Goal: Complete application form: Complete application form

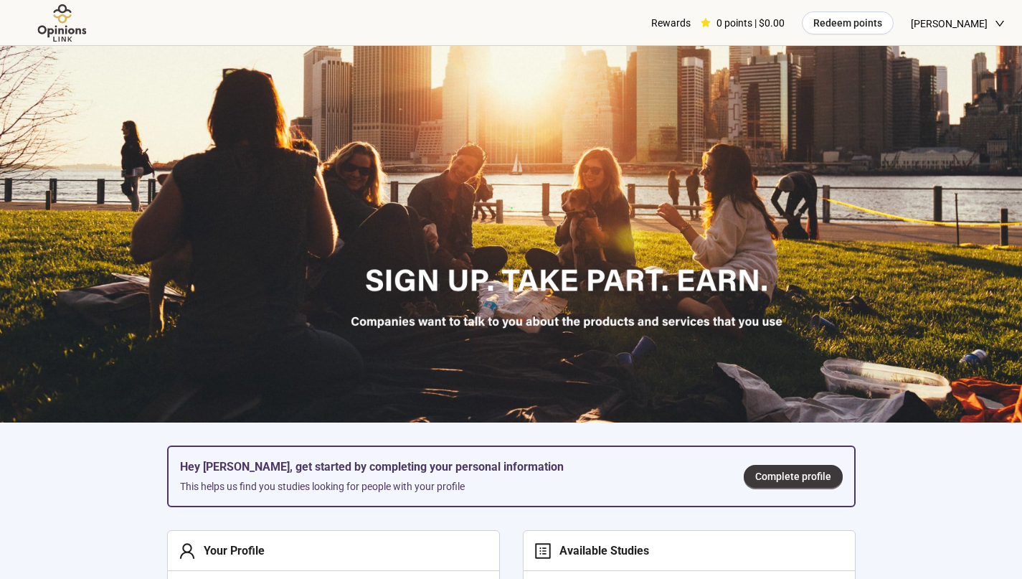
scroll to position [65, 0]
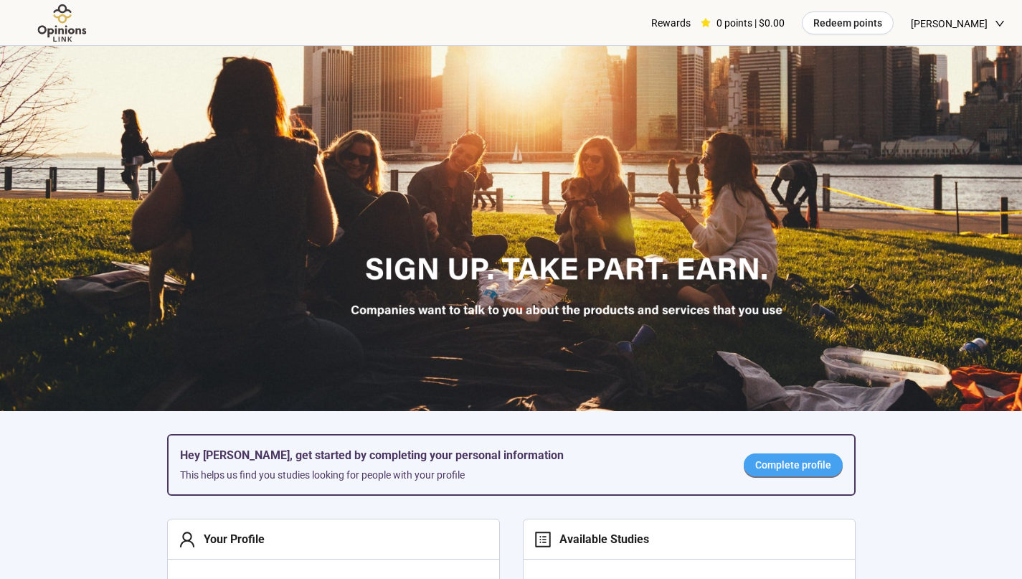
click at [806, 464] on span "Complete profile" at bounding box center [793, 465] width 76 height 16
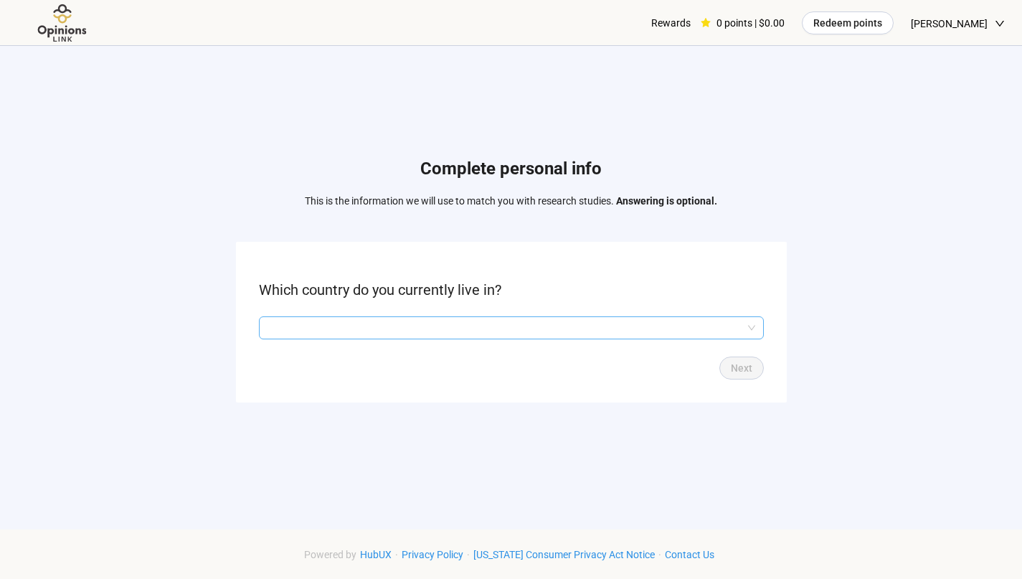
click at [704, 326] on input "search" at bounding box center [512, 328] width 488 height 22
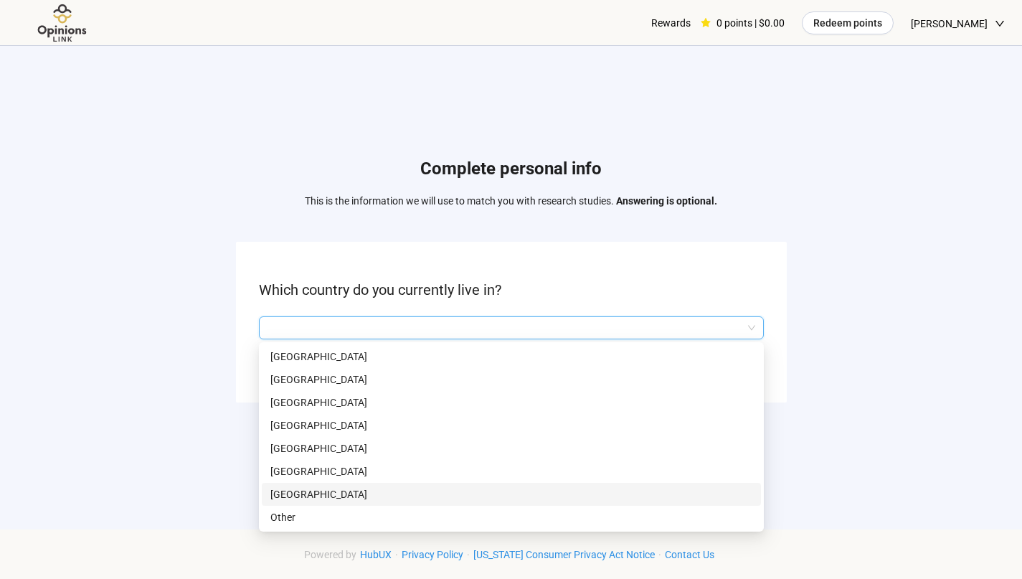
click at [539, 487] on p "[GEOGRAPHIC_DATA]" at bounding box center [511, 494] width 482 height 16
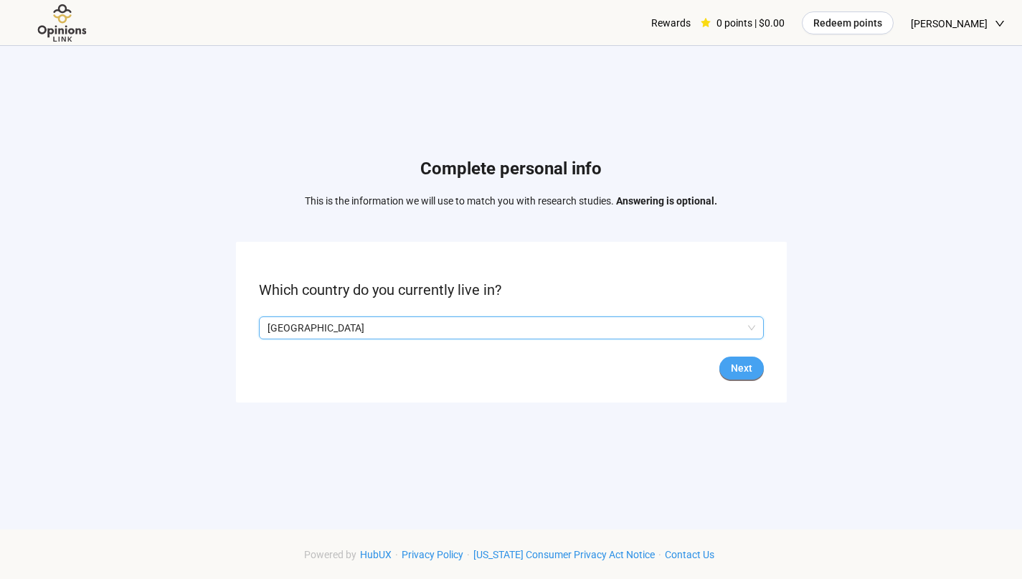
click at [737, 367] on span "Next" at bounding box center [742, 368] width 22 height 16
click at [735, 329] on input "search" at bounding box center [512, 328] width 488 height 22
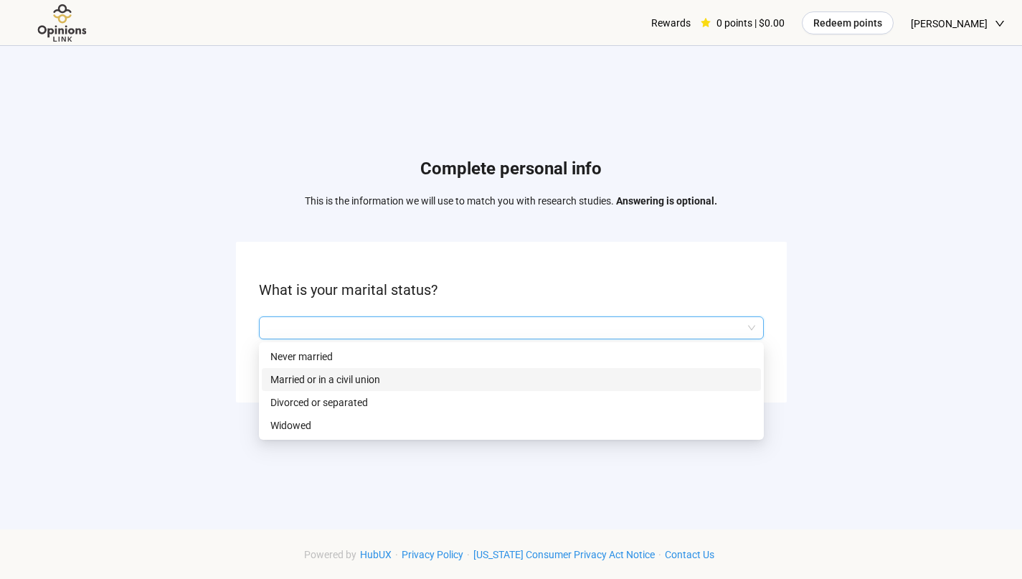
click at [599, 382] on p "Married or in a civil union" at bounding box center [511, 380] width 482 height 16
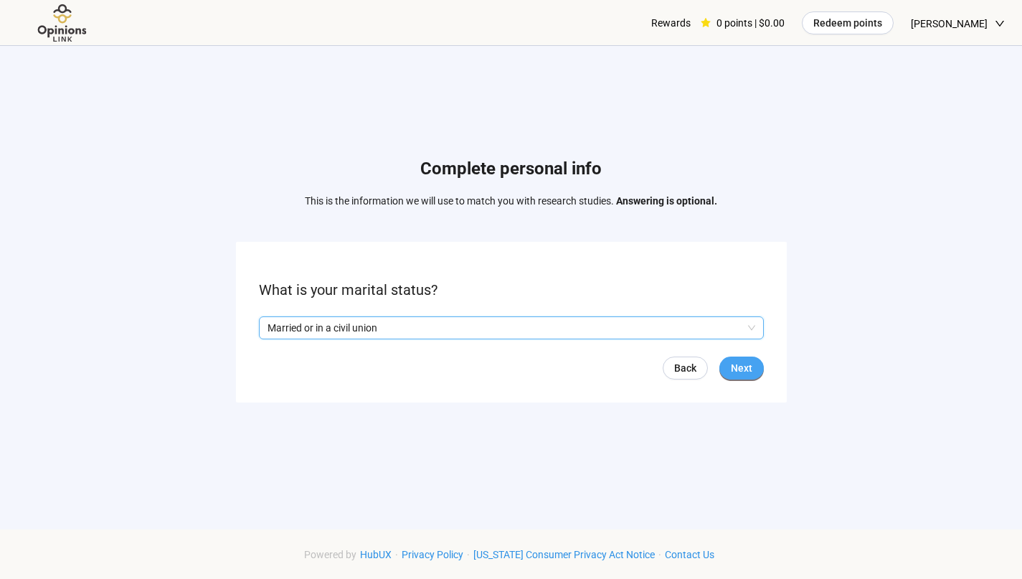
click at [750, 367] on span "Next" at bounding box center [742, 368] width 22 height 16
click at [686, 331] on input "search" at bounding box center [512, 328] width 488 height 22
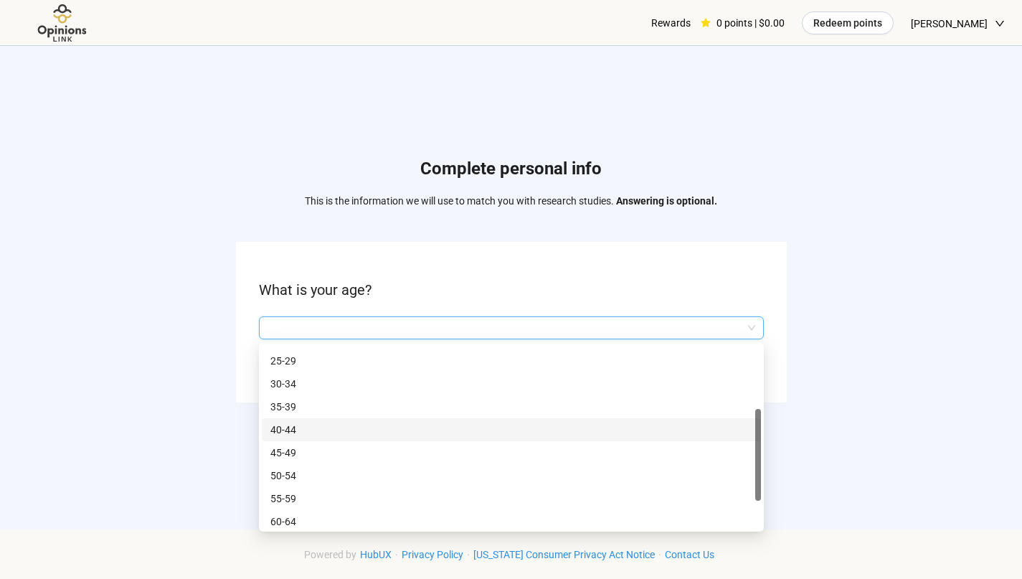
scroll to position [51, 0]
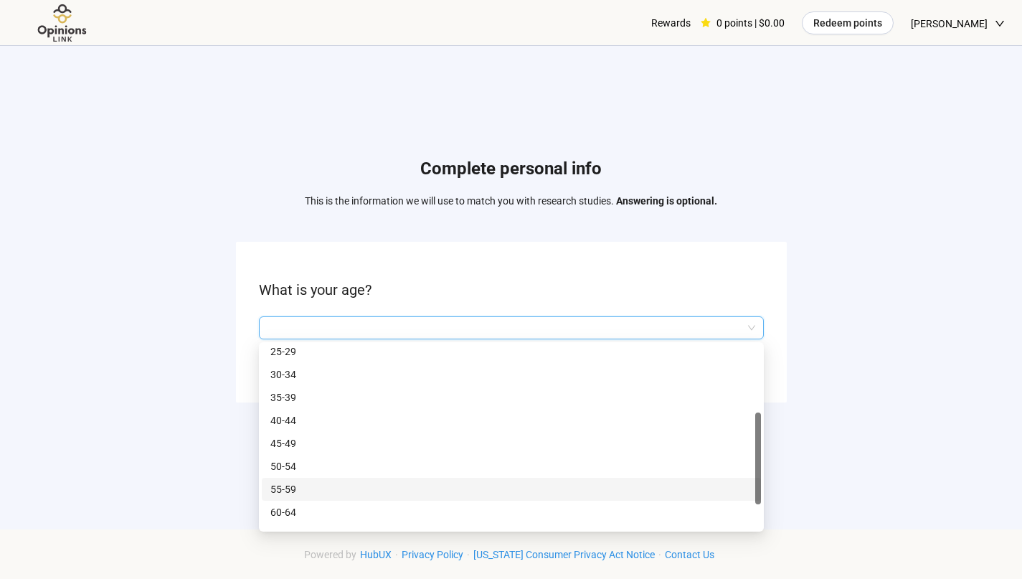
click at [503, 488] on p "55-59" at bounding box center [511, 489] width 482 height 16
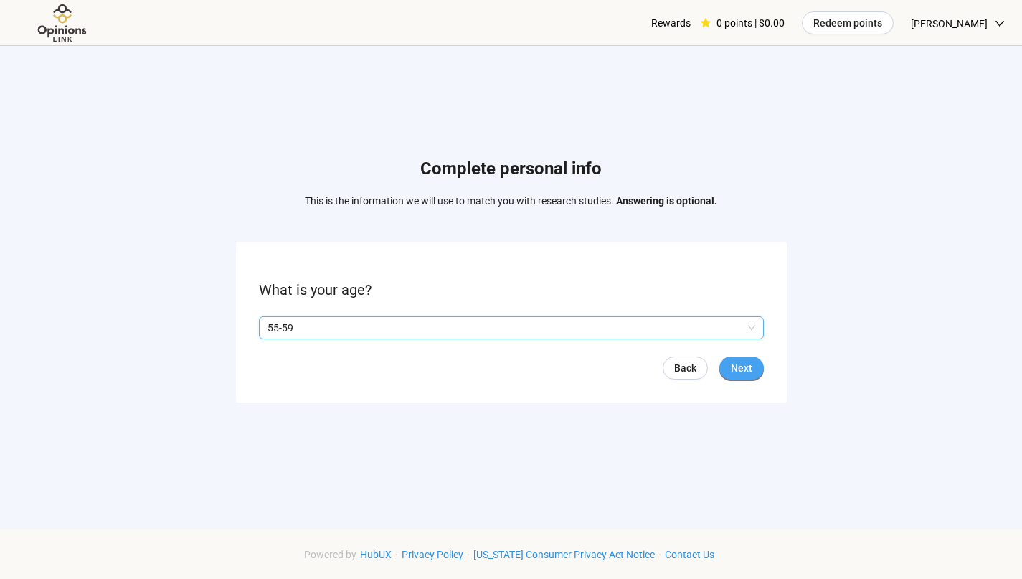
click at [742, 364] on span "Next" at bounding box center [742, 368] width 22 height 16
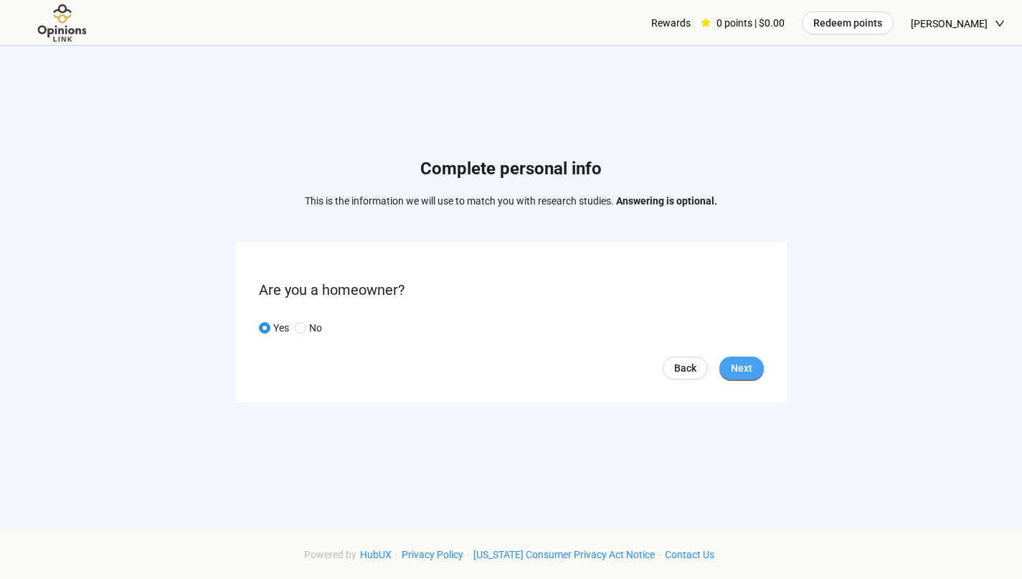
click at [757, 369] on button "Next" at bounding box center [741, 367] width 44 height 23
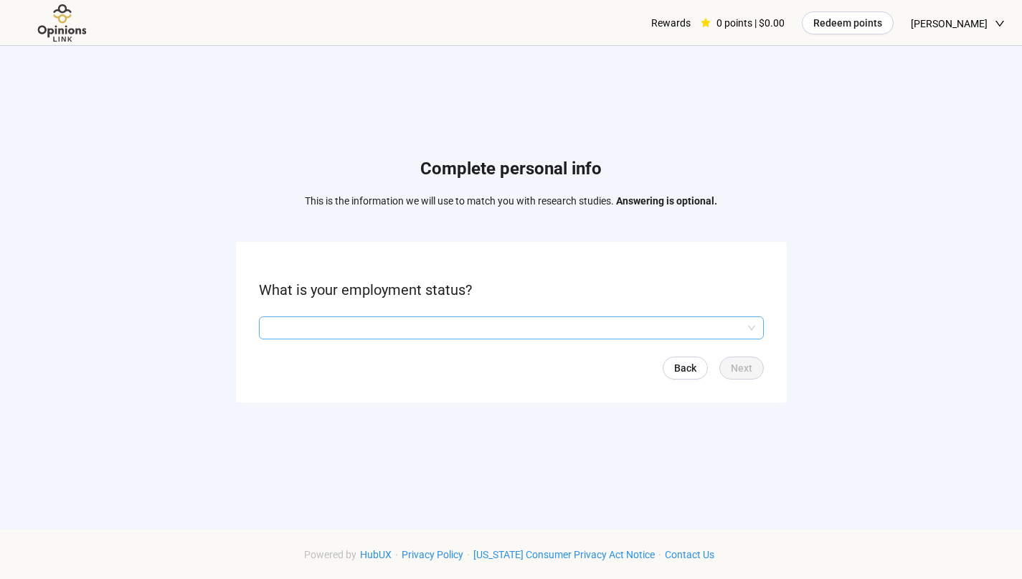
click at [735, 326] on input "search" at bounding box center [512, 328] width 488 height 22
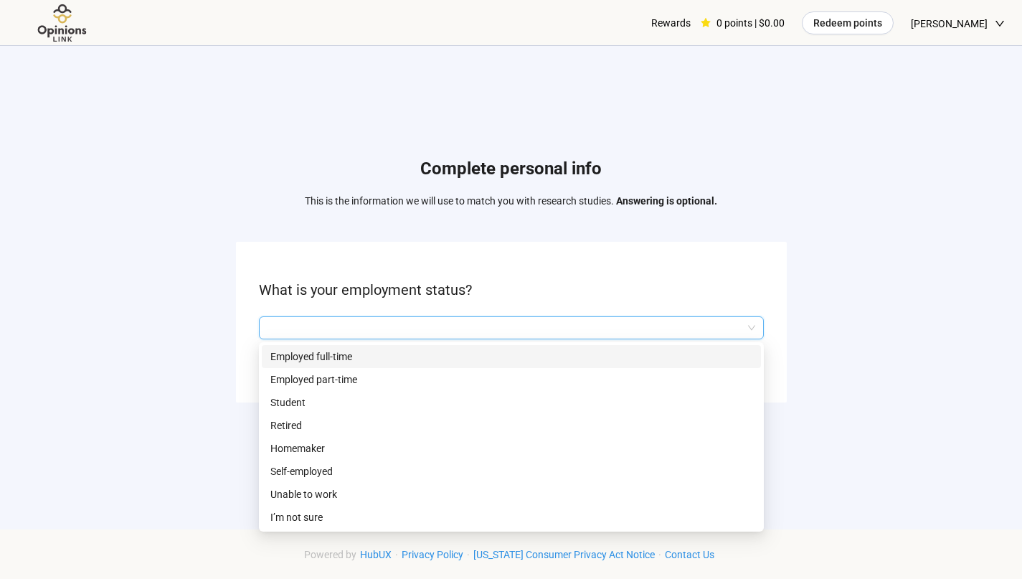
click at [436, 354] on p "Employed full-time" at bounding box center [511, 357] width 482 height 16
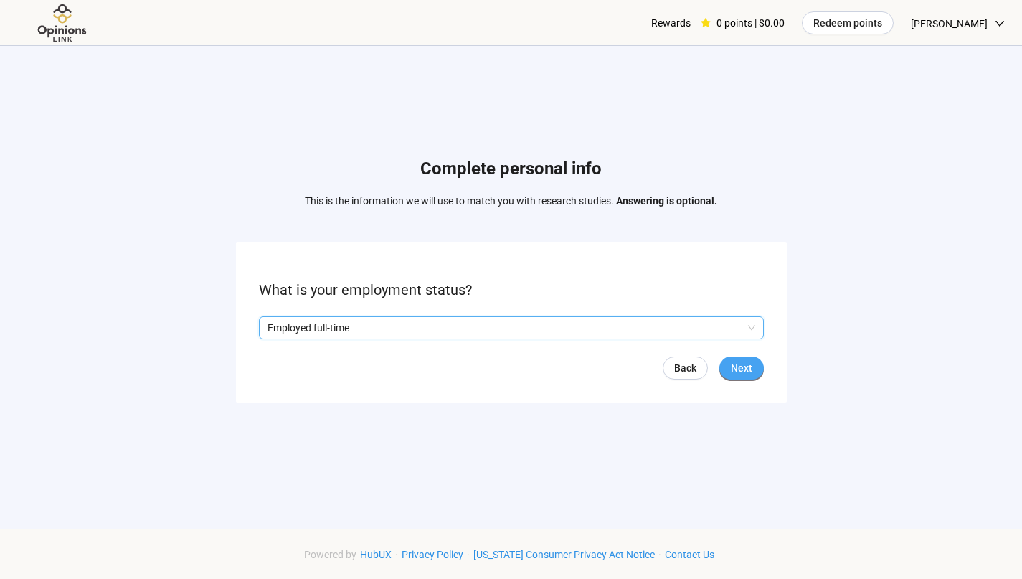
click at [752, 372] on button "Next" at bounding box center [741, 367] width 44 height 23
click at [745, 327] on input "search" at bounding box center [512, 328] width 488 height 22
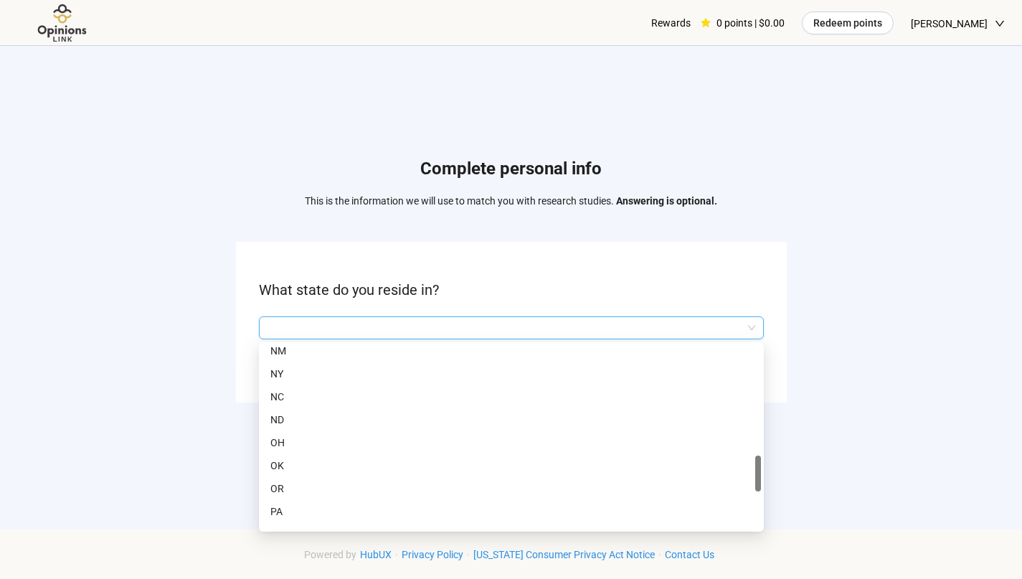
scroll to position [715, 0]
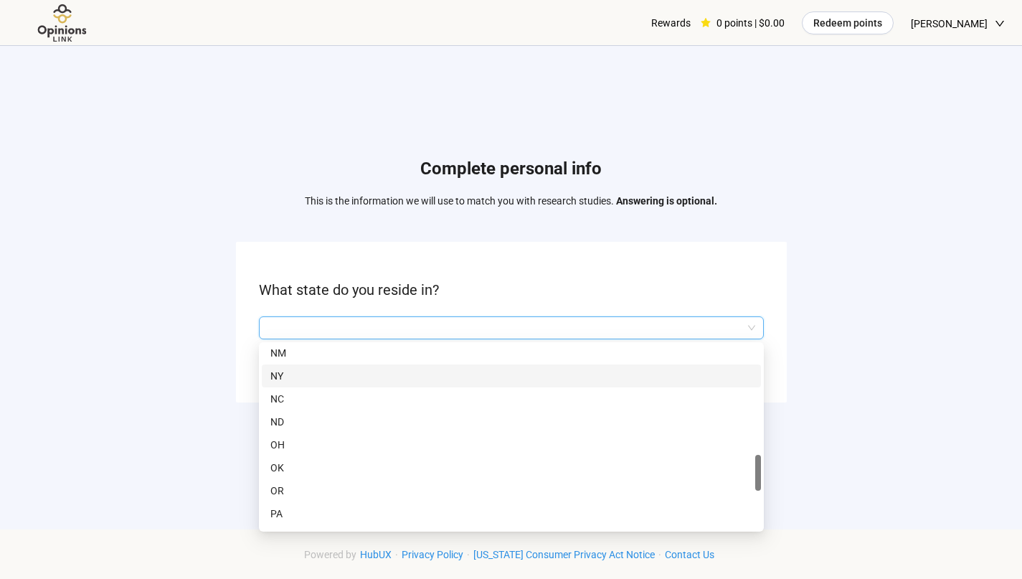
click at [511, 373] on p "NY" at bounding box center [511, 376] width 482 height 16
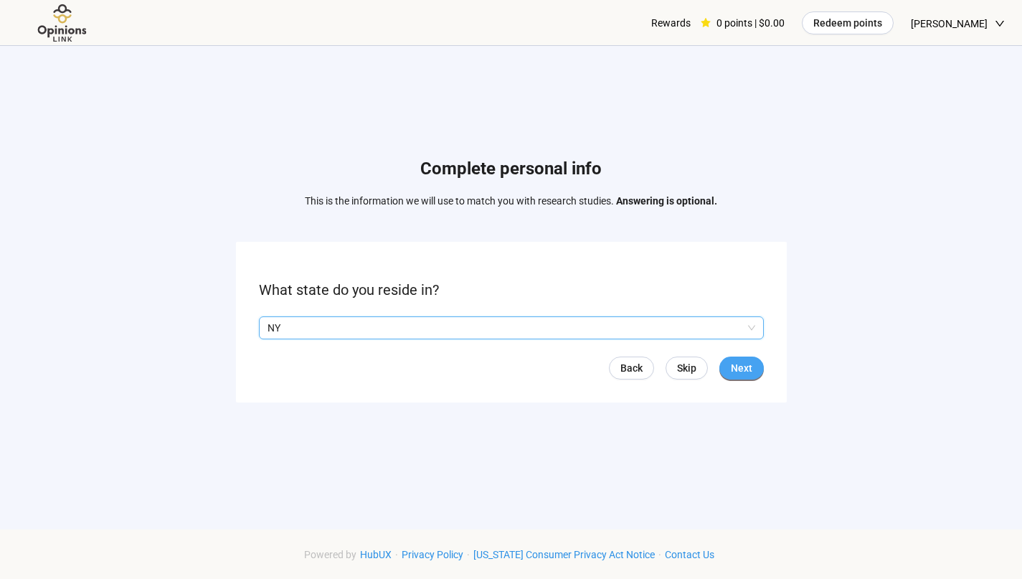
click at [745, 378] on button "Next" at bounding box center [741, 367] width 44 height 23
click at [659, 331] on input "search" at bounding box center [512, 328] width 488 height 22
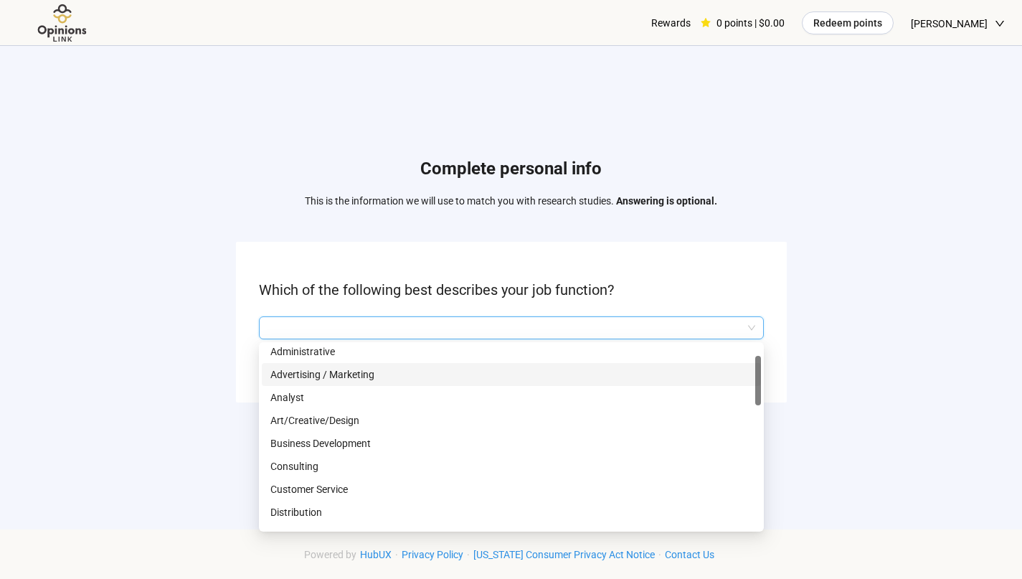
scroll to position [48, 0]
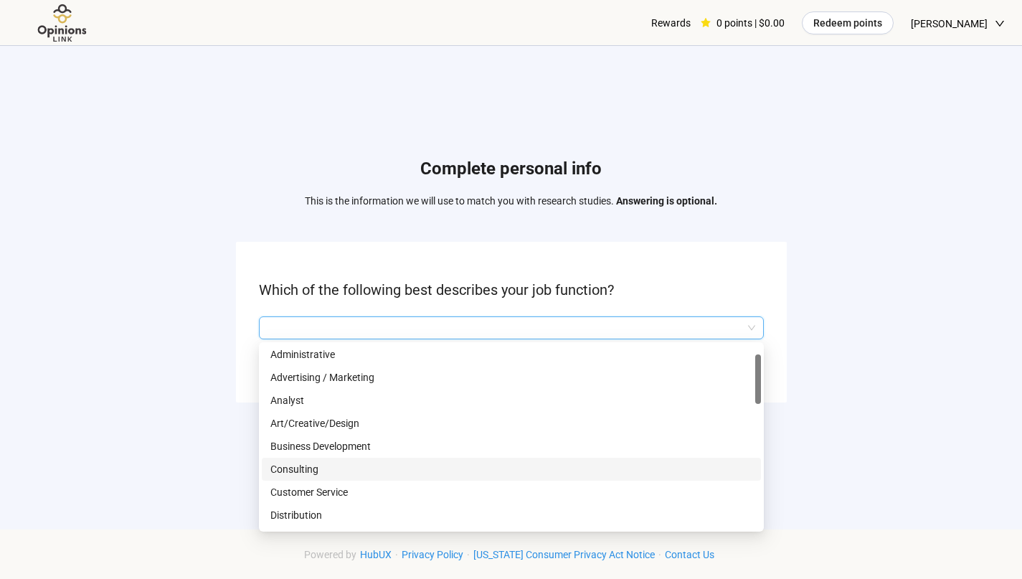
click at [433, 471] on p "Consulting" at bounding box center [511, 469] width 482 height 16
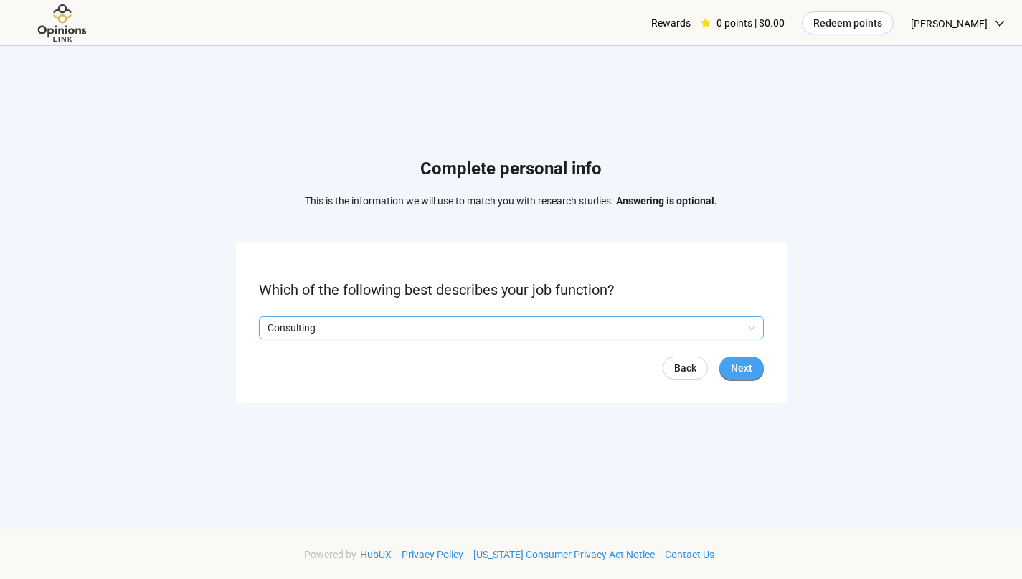
click at [757, 364] on button "Next" at bounding box center [741, 367] width 44 height 23
click at [735, 323] on input "search" at bounding box center [512, 328] width 488 height 22
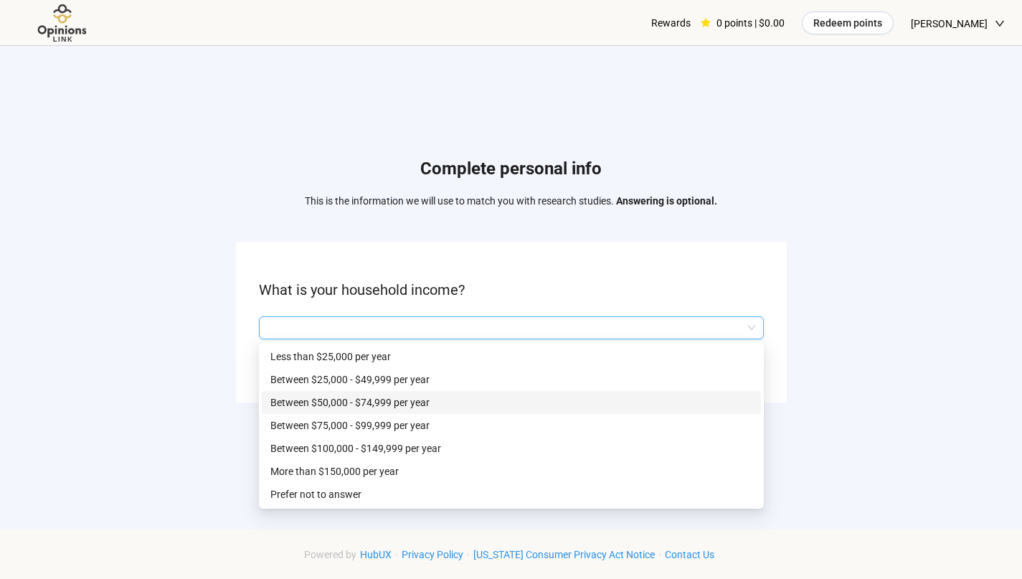
click at [562, 403] on p "Between $50,000 - $74,999 per year" at bounding box center [511, 403] width 482 height 16
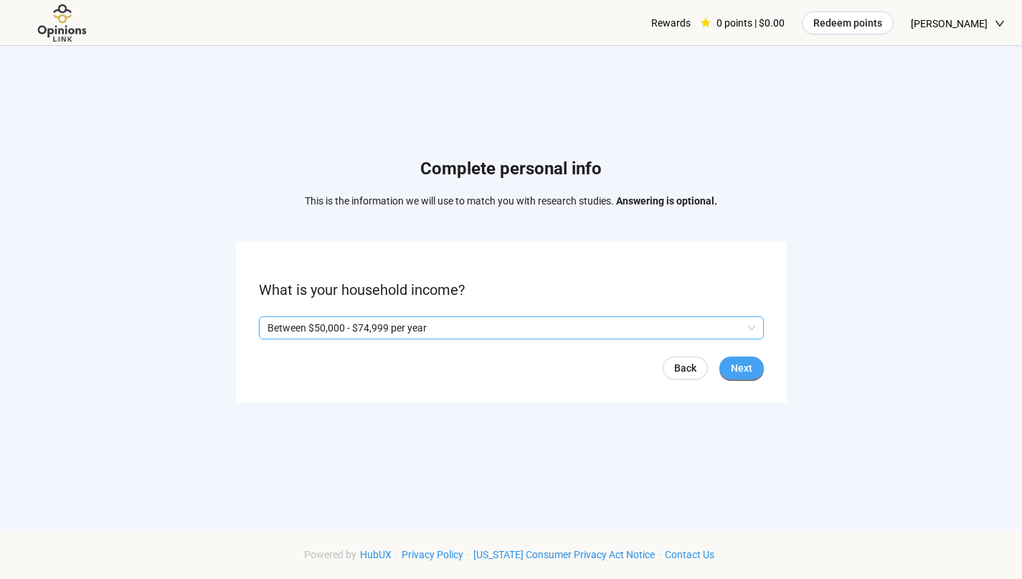
click at [738, 374] on span "Next" at bounding box center [742, 368] width 22 height 16
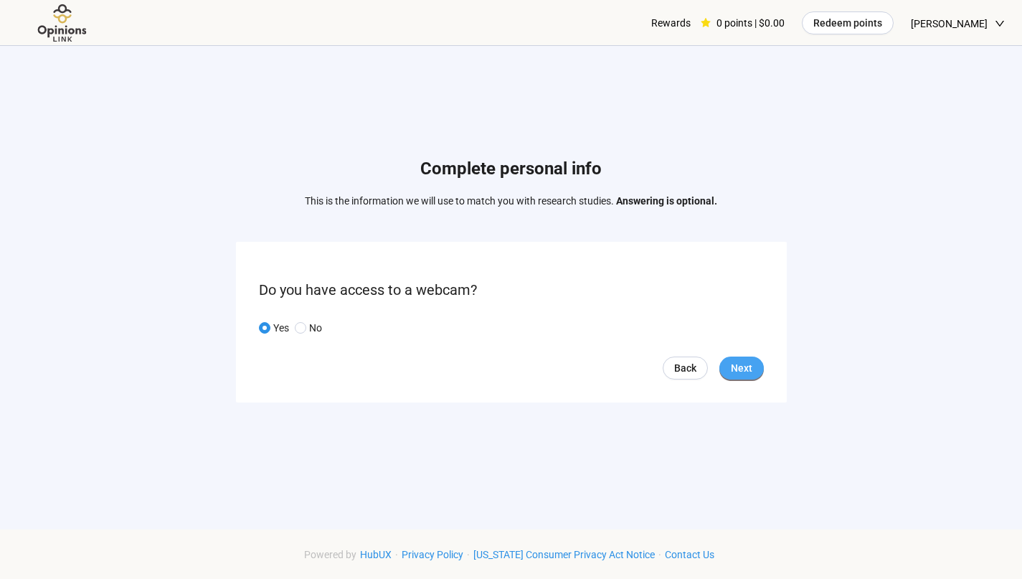
click at [746, 371] on span "Next" at bounding box center [742, 368] width 22 height 16
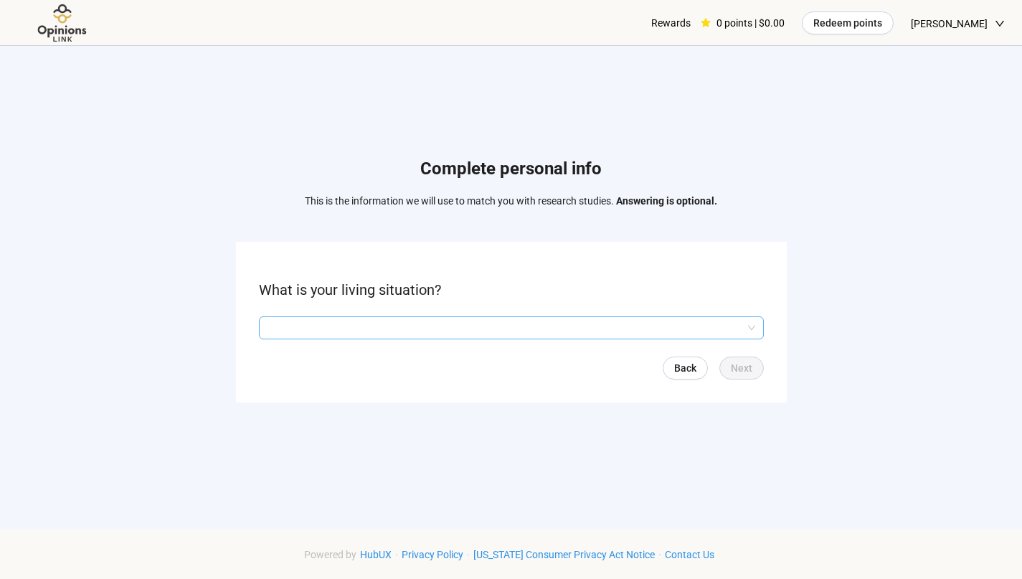
click at [711, 326] on input "search" at bounding box center [512, 328] width 488 height 22
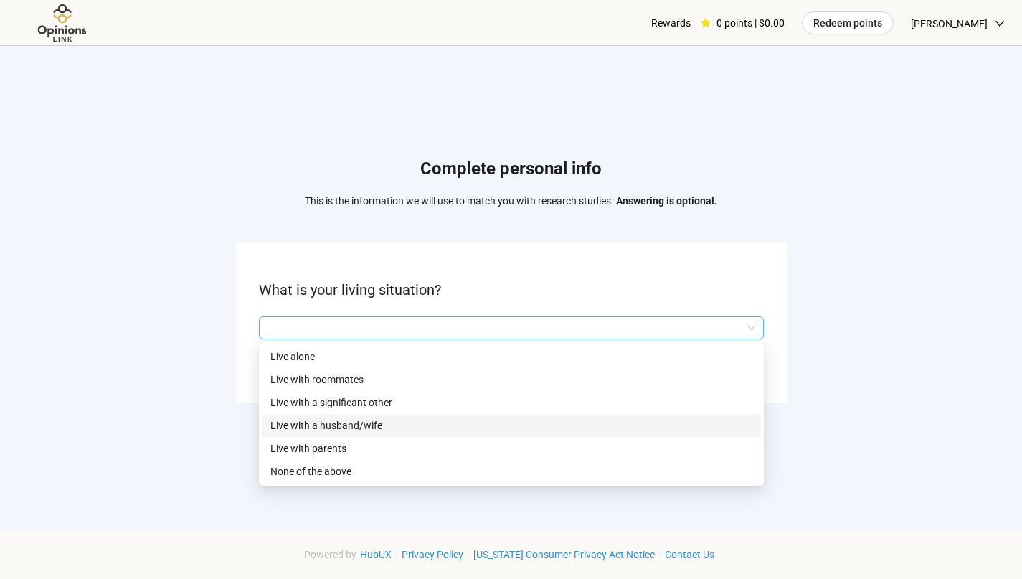
click at [506, 428] on p "Live with a husband/wife" at bounding box center [511, 425] width 482 height 16
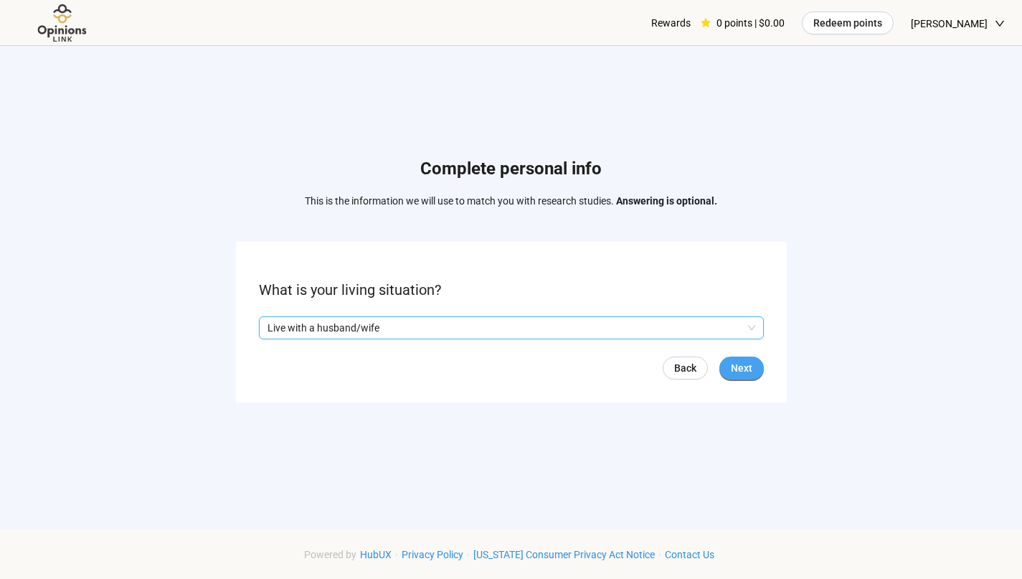
click at [745, 370] on span "Next" at bounding box center [742, 368] width 22 height 16
click at [587, 336] on input "search" at bounding box center [512, 328] width 488 height 22
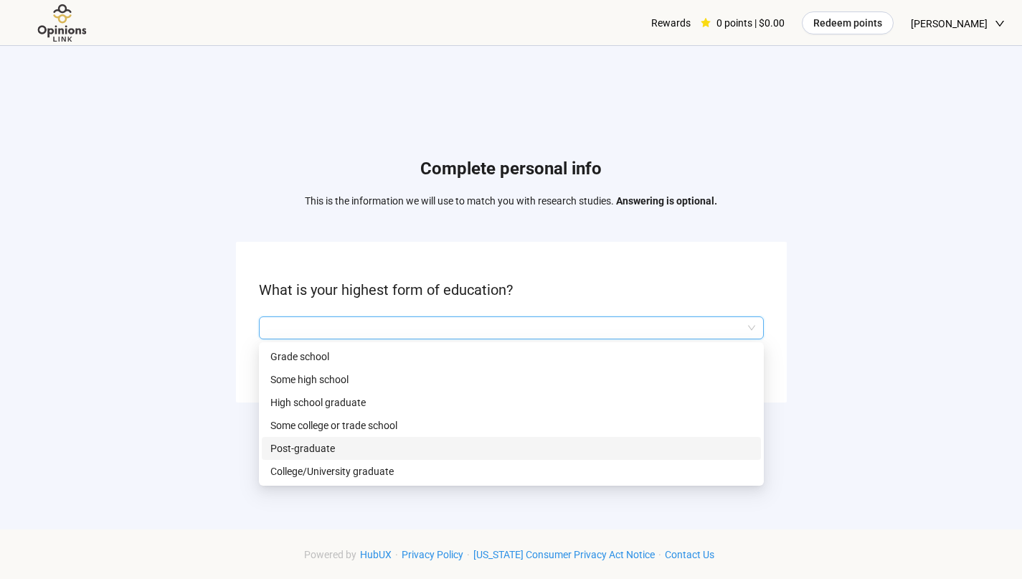
click at [486, 457] on div "Post-graduate" at bounding box center [511, 448] width 499 height 23
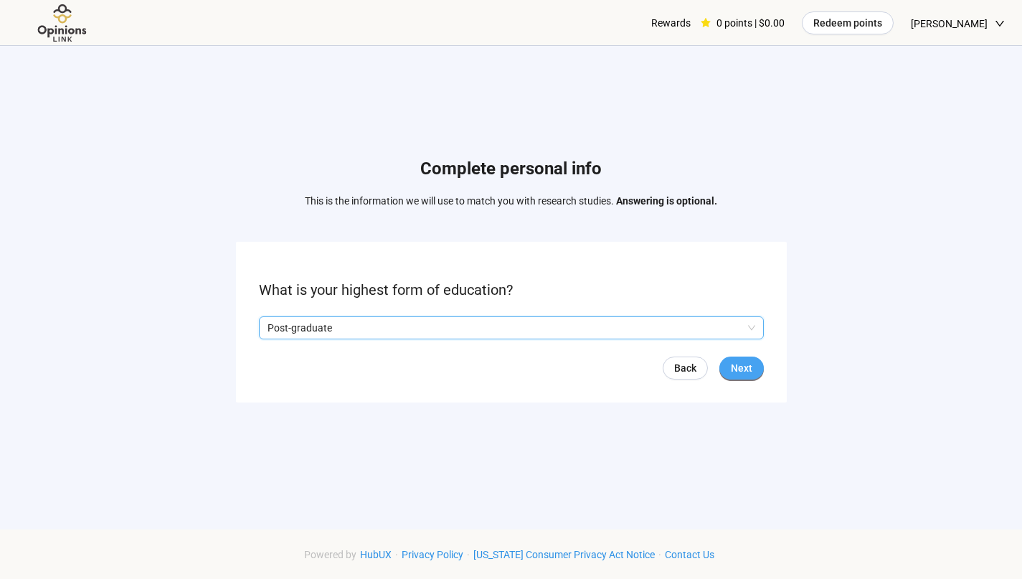
click at [750, 370] on span "Next" at bounding box center [742, 368] width 22 height 16
click at [663, 325] on input "search" at bounding box center [512, 328] width 488 height 22
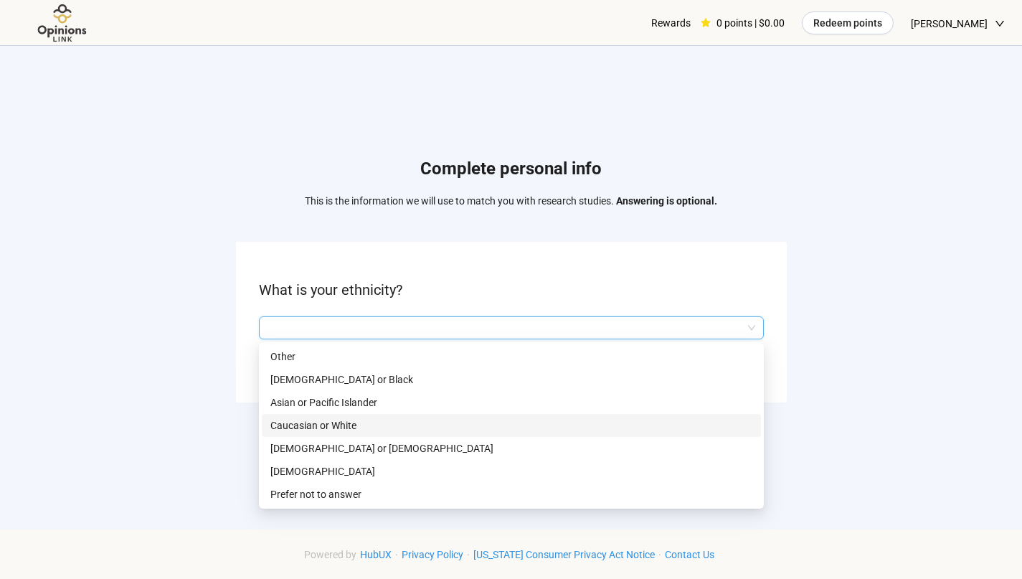
click at [509, 429] on p "Caucasian or White" at bounding box center [511, 425] width 482 height 16
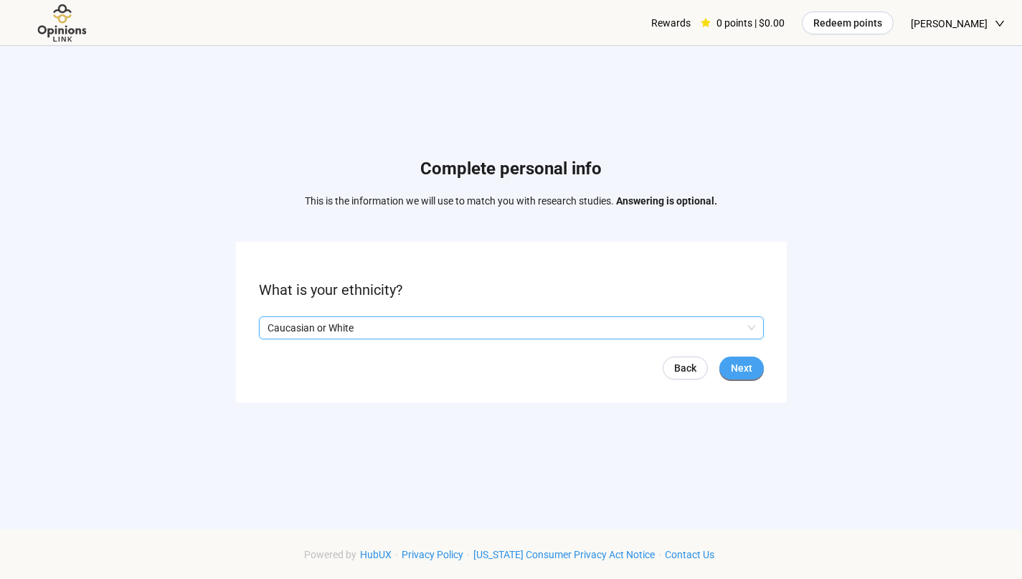
click at [738, 369] on span "Next" at bounding box center [742, 368] width 22 height 16
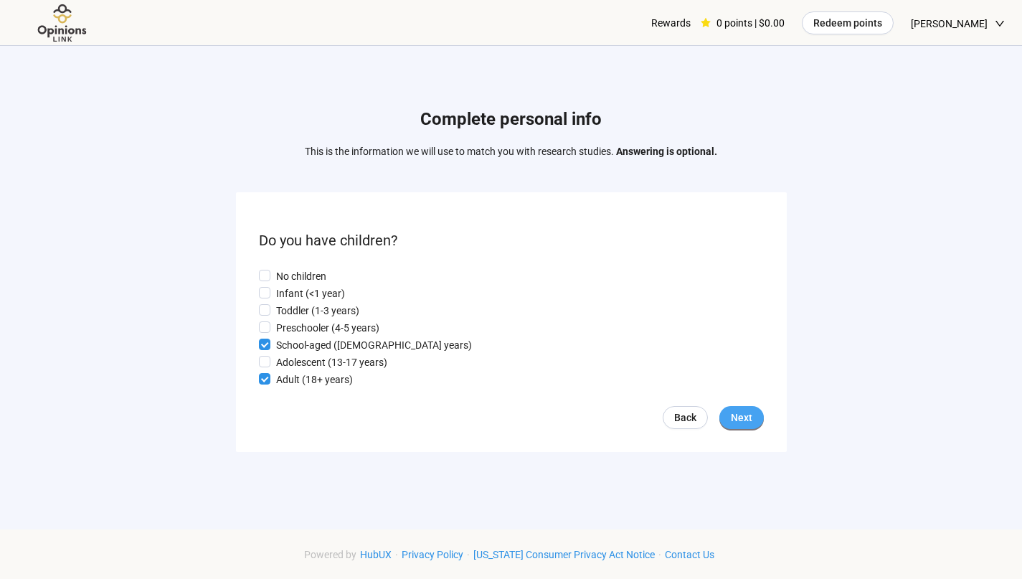
click at [742, 418] on span "Next" at bounding box center [742, 418] width 22 height 16
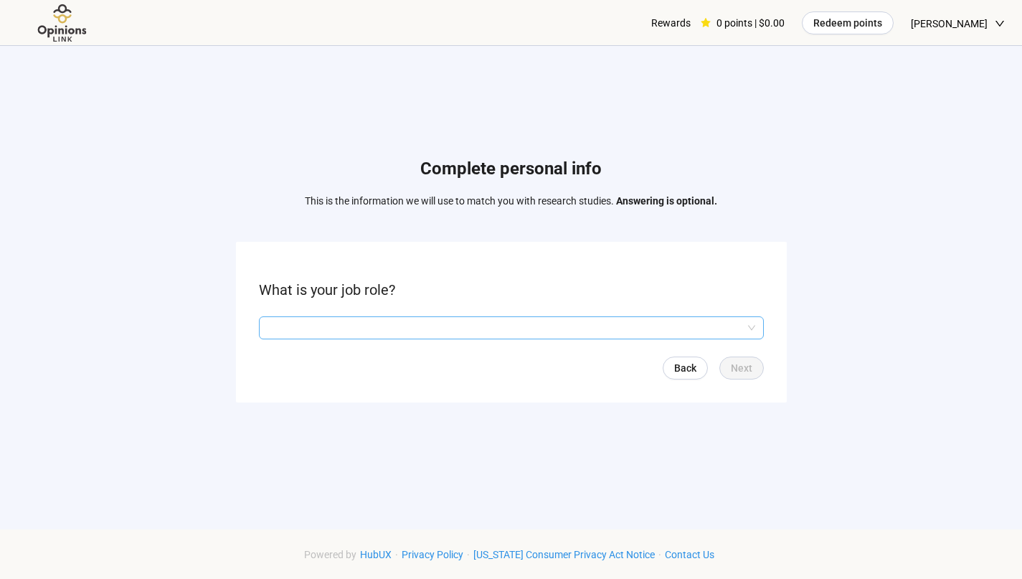
click at [747, 329] on input "search" at bounding box center [512, 328] width 488 height 22
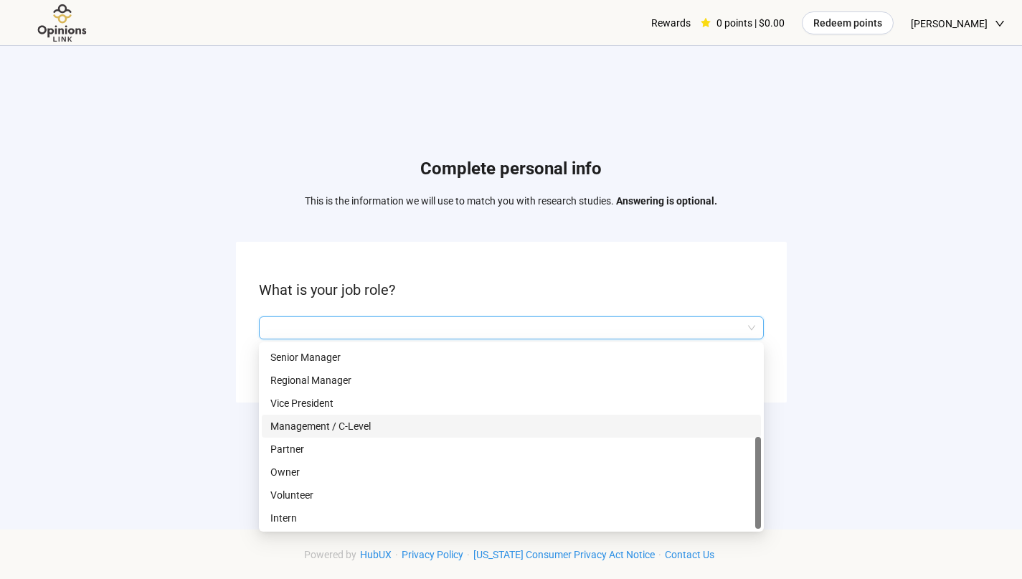
scroll to position [92, 0]
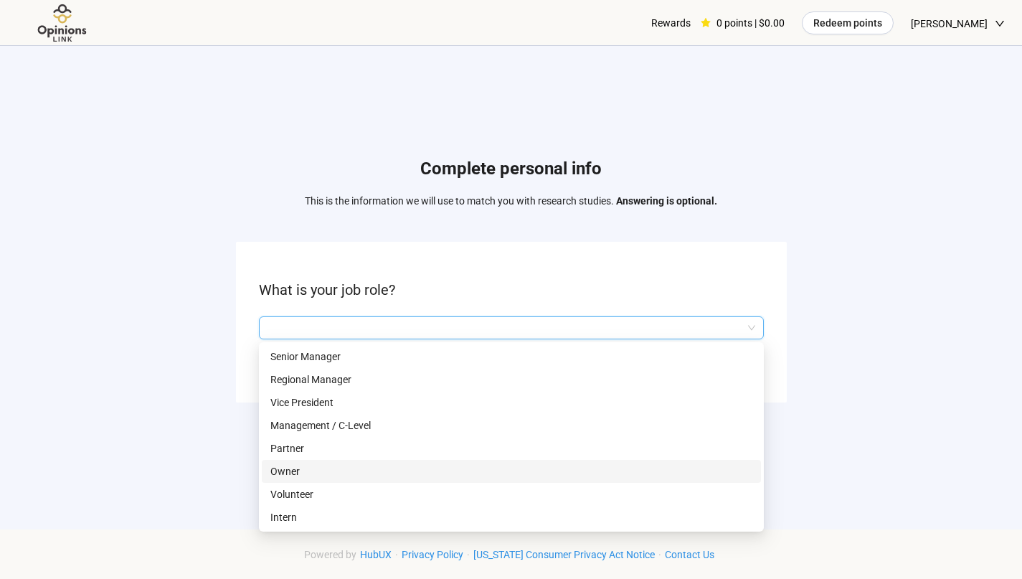
click at [418, 472] on p "Owner" at bounding box center [511, 471] width 482 height 16
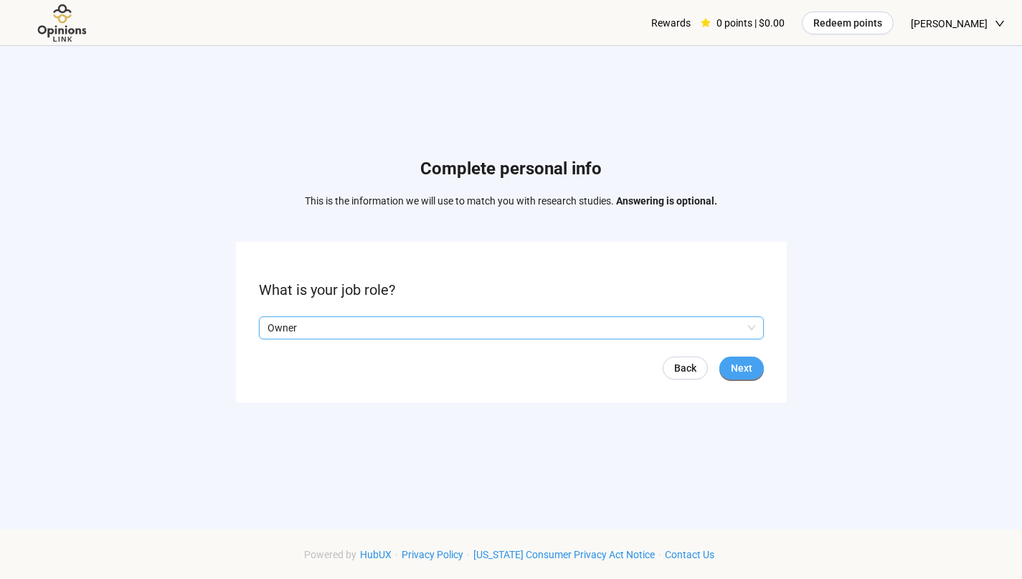
click at [757, 368] on button "Next" at bounding box center [741, 367] width 44 height 23
click at [750, 328] on input "search" at bounding box center [512, 328] width 488 height 22
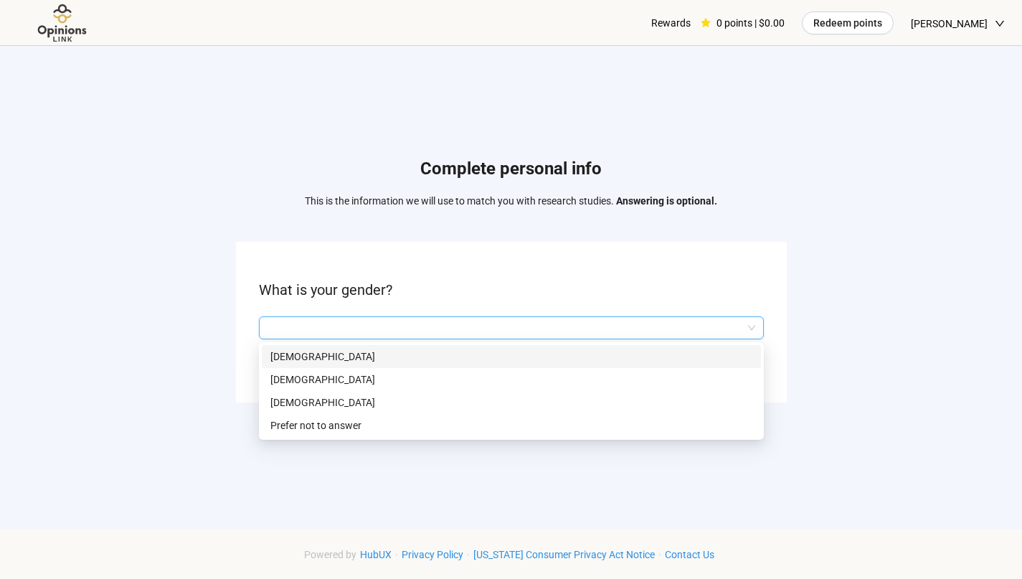
click at [580, 363] on p "[DEMOGRAPHIC_DATA]" at bounding box center [511, 357] width 482 height 16
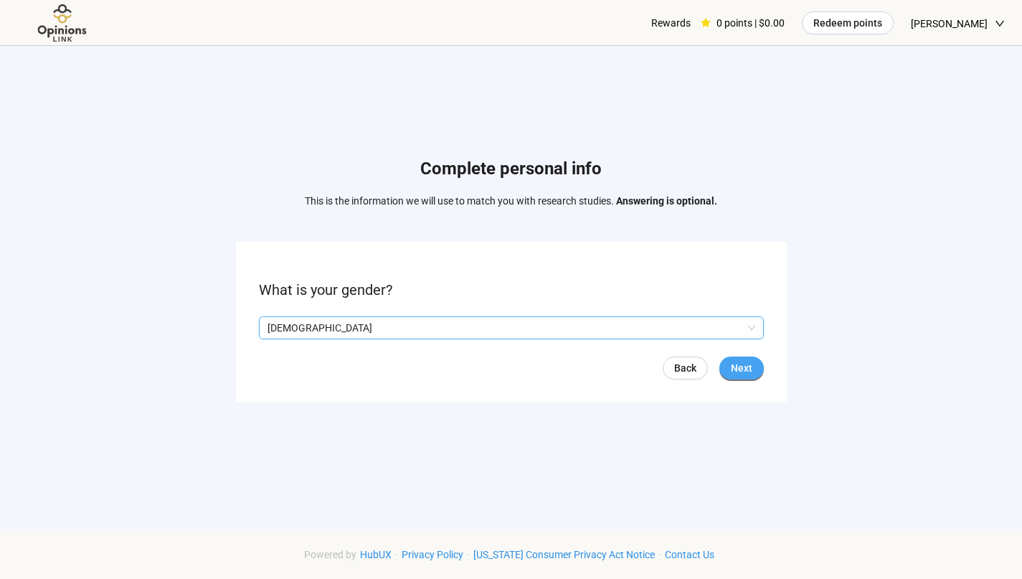
click at [752, 369] on button "Next" at bounding box center [741, 367] width 44 height 23
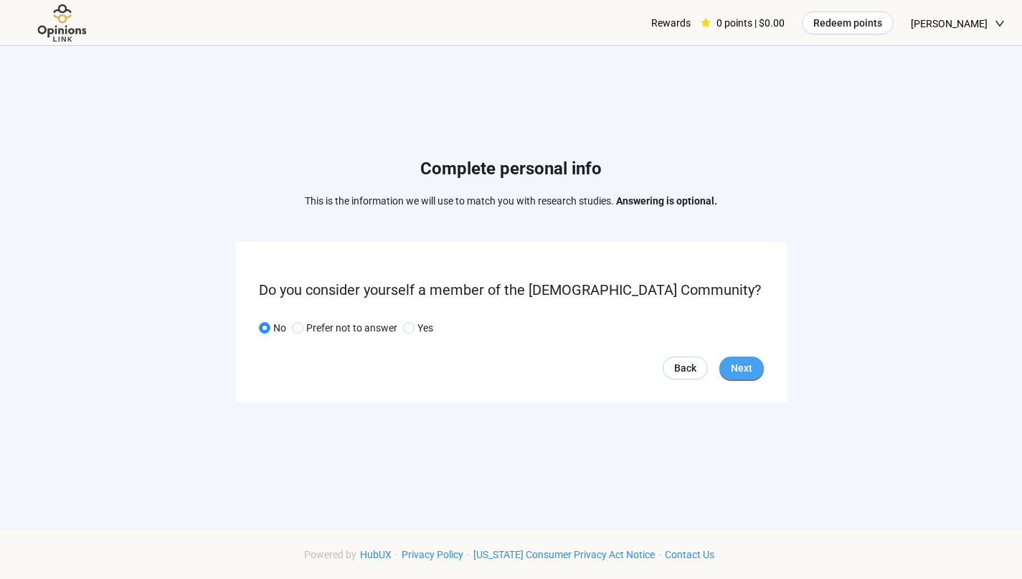
click at [751, 362] on span "Next" at bounding box center [742, 368] width 22 height 16
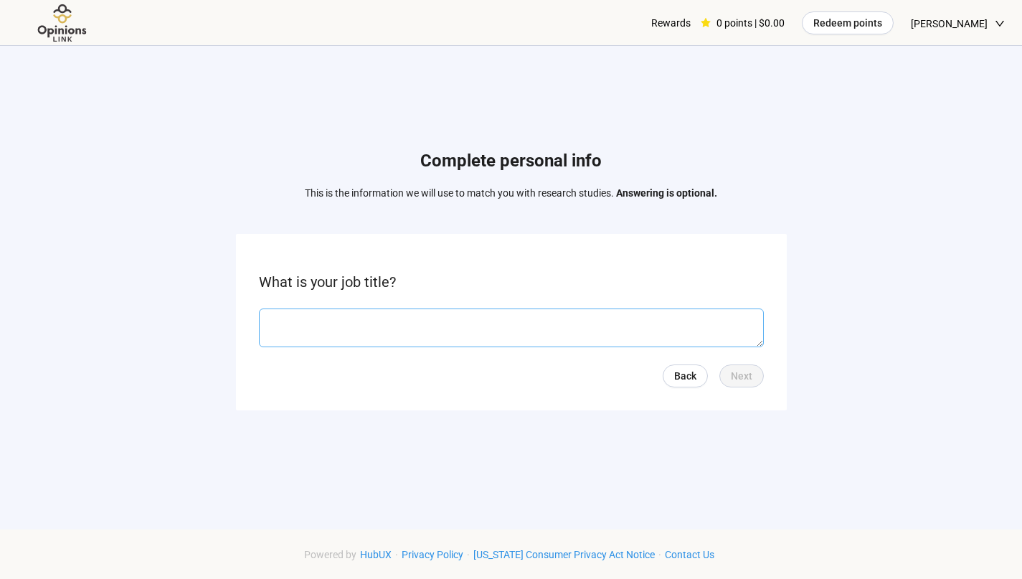
click at [746, 329] on textarea at bounding box center [511, 327] width 505 height 39
type textarea "**********"
click at [745, 374] on span "Next" at bounding box center [742, 376] width 22 height 16
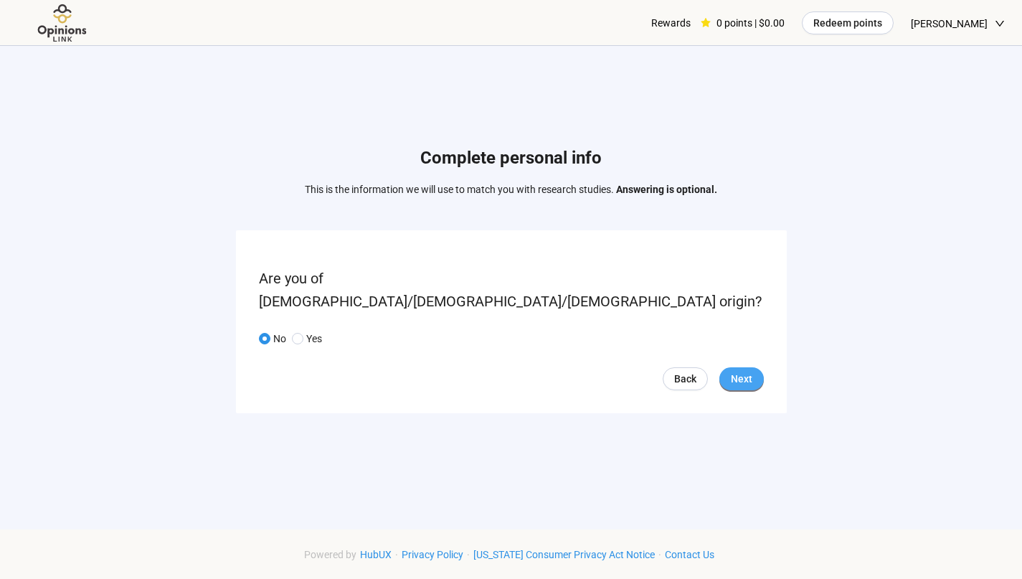
click at [749, 371] on span "Next" at bounding box center [742, 379] width 22 height 16
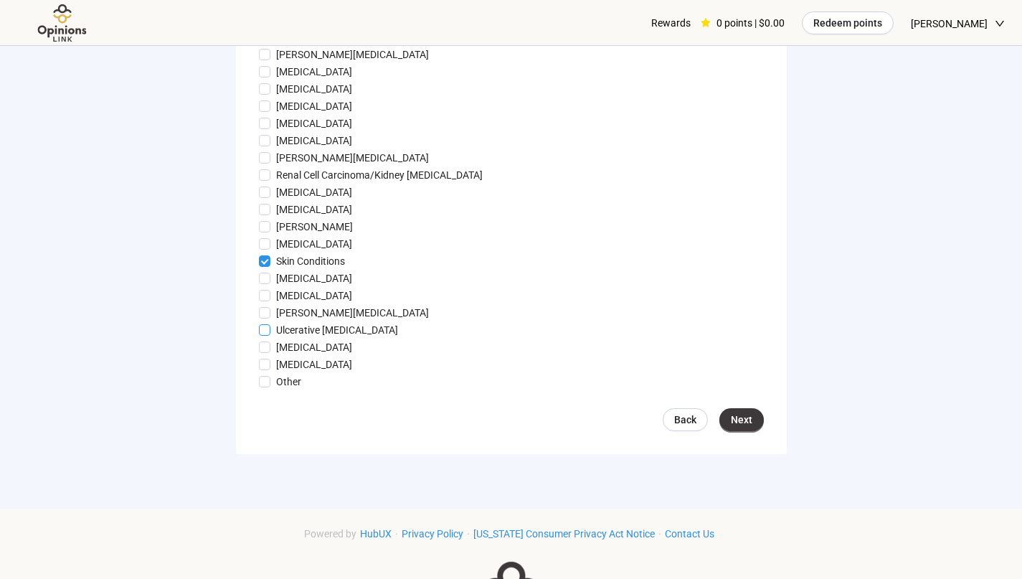
scroll to position [1475, 0]
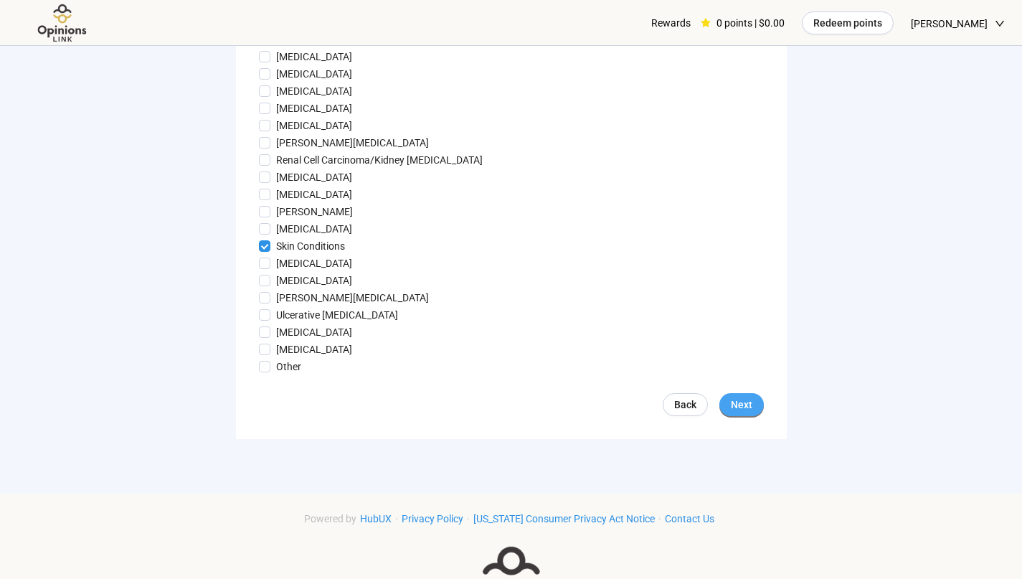
click at [738, 412] on span "Next" at bounding box center [742, 405] width 22 height 16
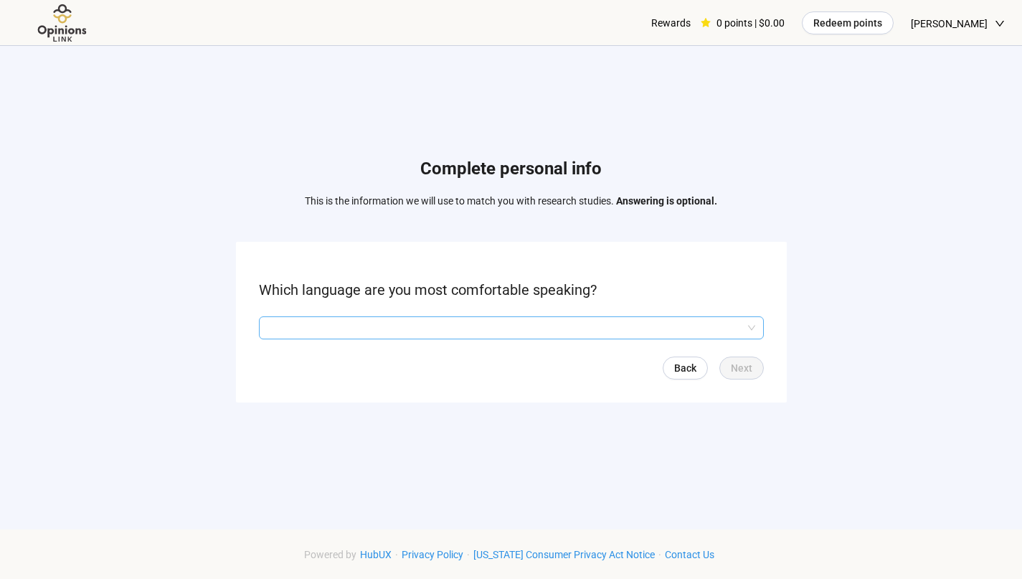
click at [610, 327] on input "search" at bounding box center [512, 328] width 488 height 22
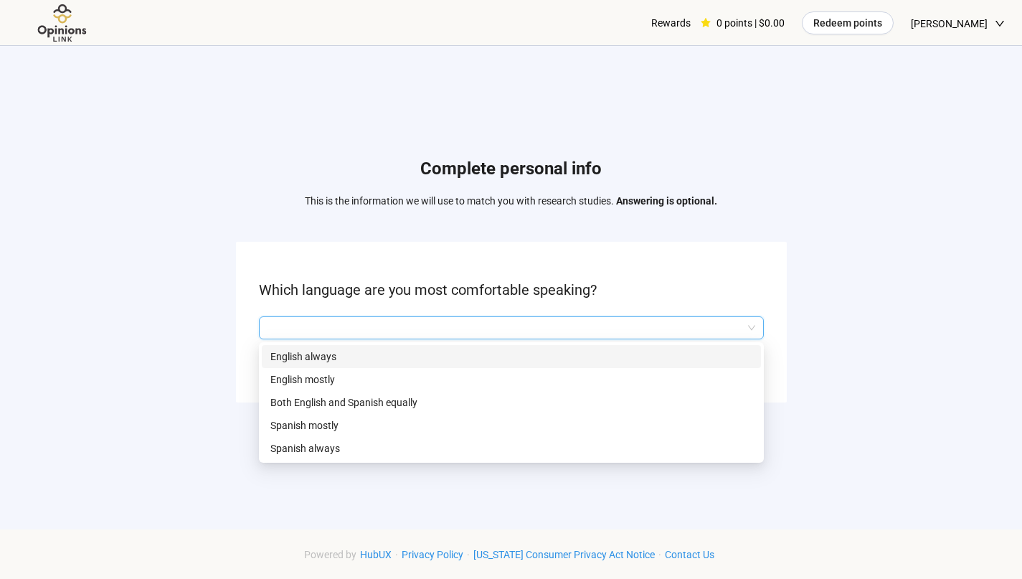
click at [496, 362] on p "English always" at bounding box center [511, 357] width 482 height 16
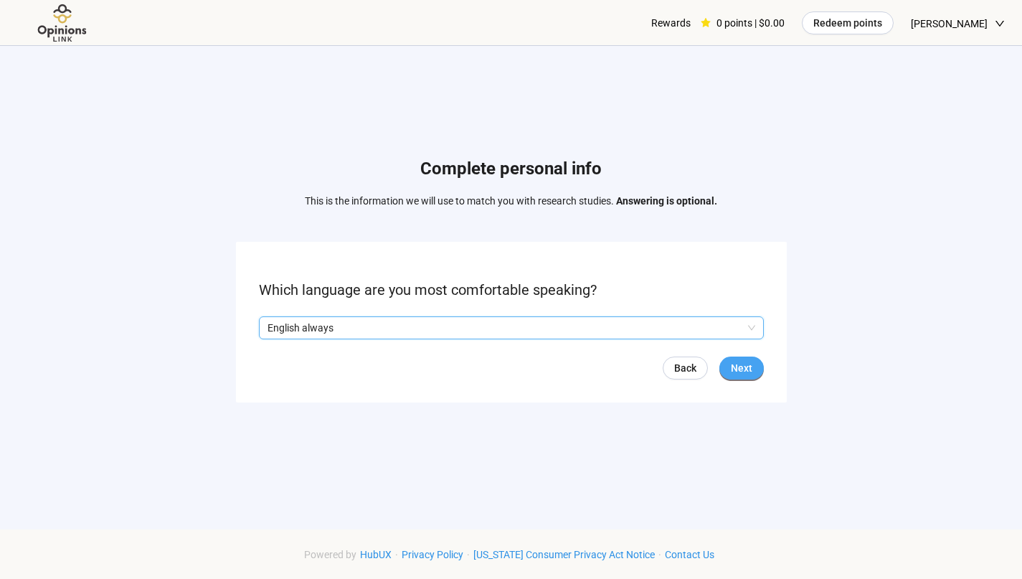
click at [737, 373] on span "Next" at bounding box center [742, 368] width 22 height 16
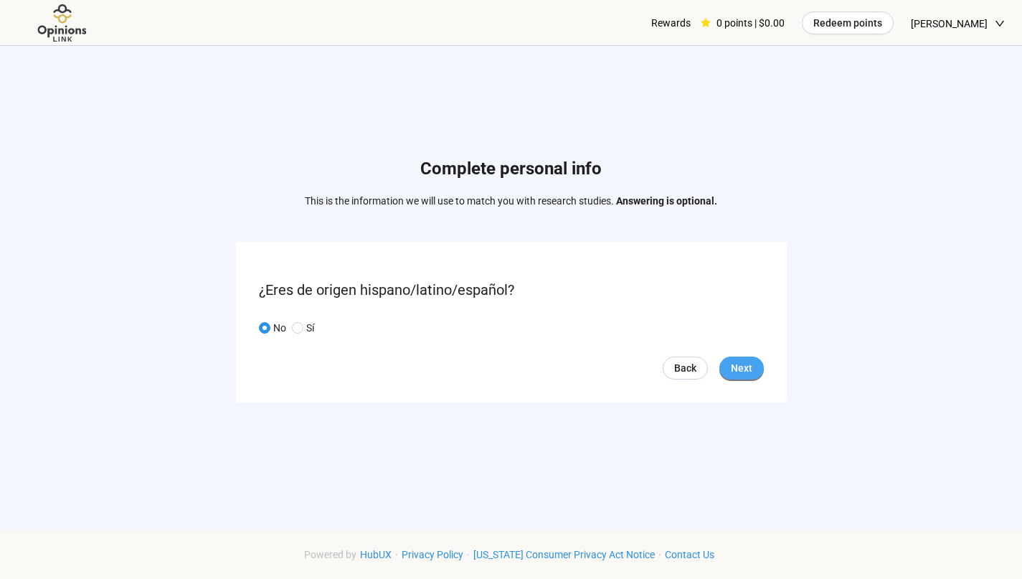
click at [747, 368] on span "Next" at bounding box center [742, 368] width 22 height 16
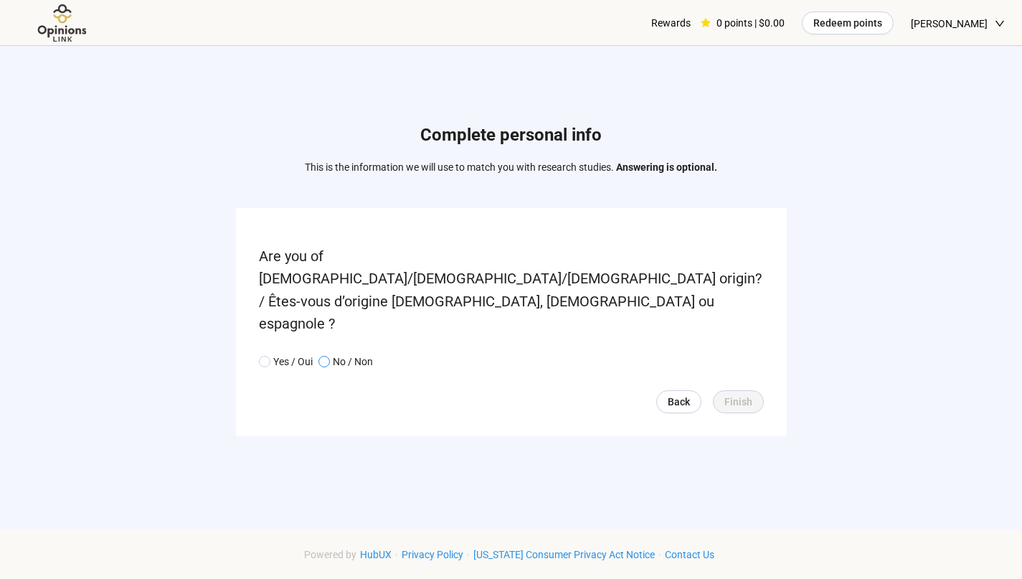
click at [330, 356] on span at bounding box center [323, 361] width 11 height 11
click at [727, 394] on span "Finish" at bounding box center [738, 402] width 28 height 16
